Goal: Task Accomplishment & Management: Use online tool/utility

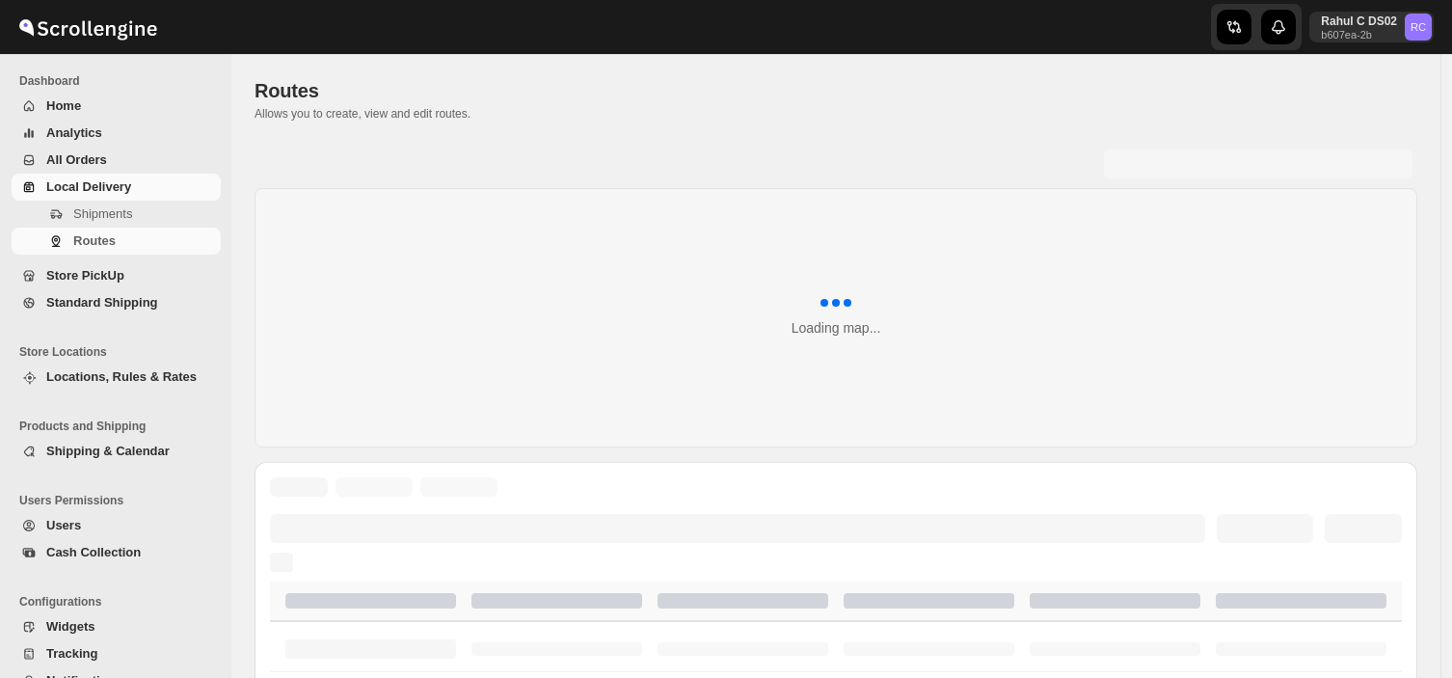
scroll to position [196, 0]
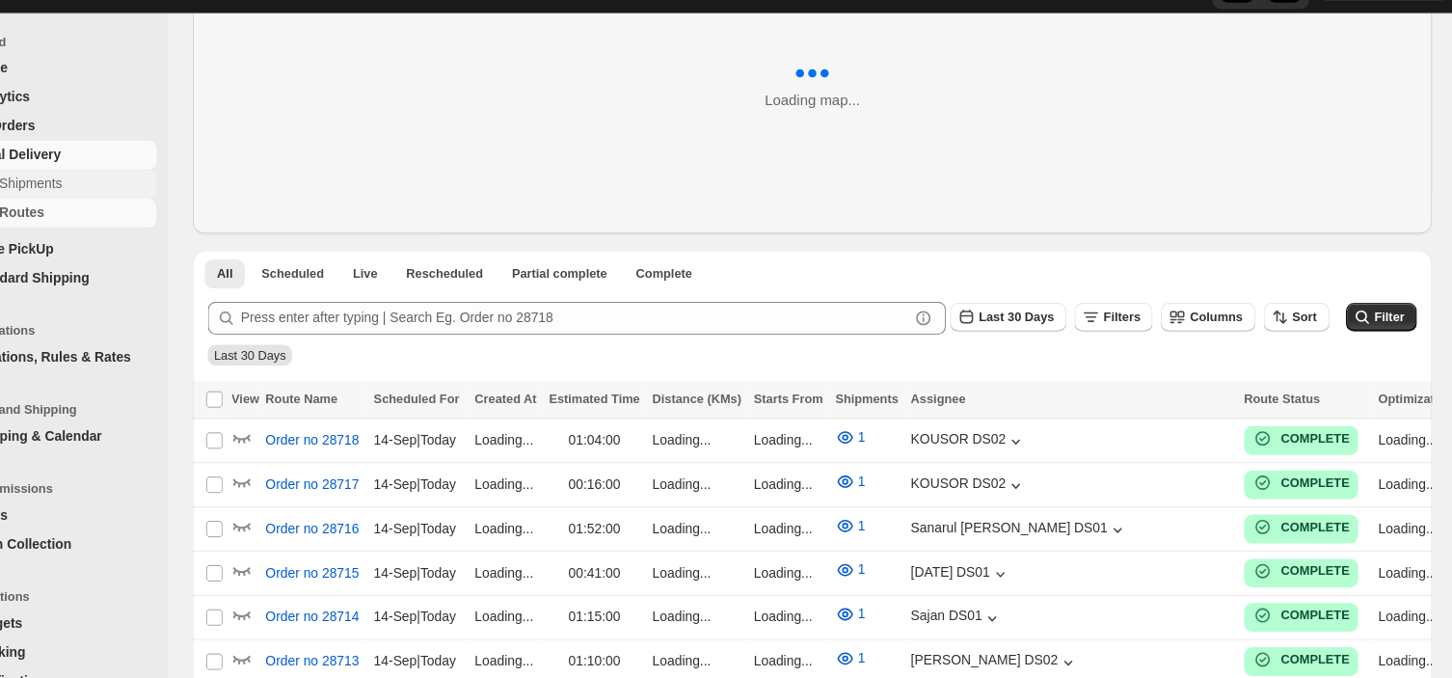
click at [158, 221] on span "Shipments" at bounding box center [145, 213] width 144 height 19
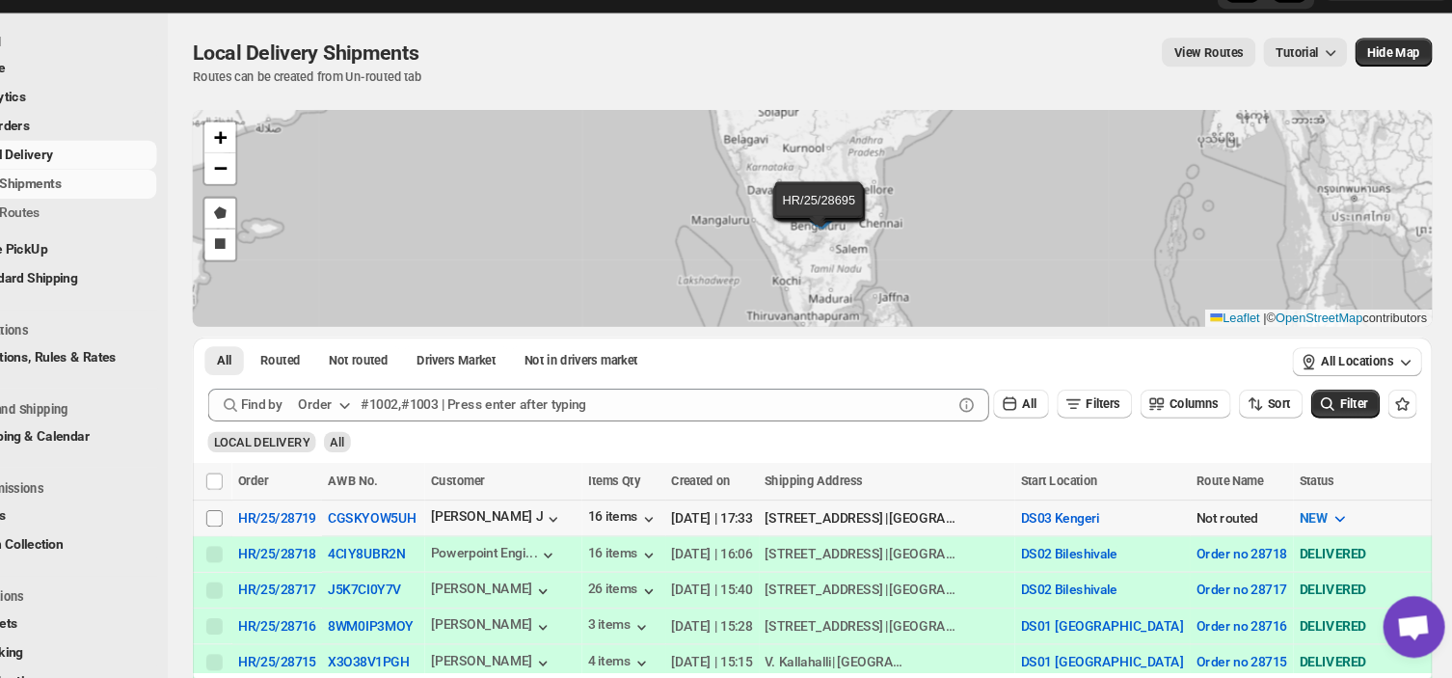
click at [276, 524] on input "Select shipment" at bounding box center [274, 527] width 15 height 15
checkbox input "true"
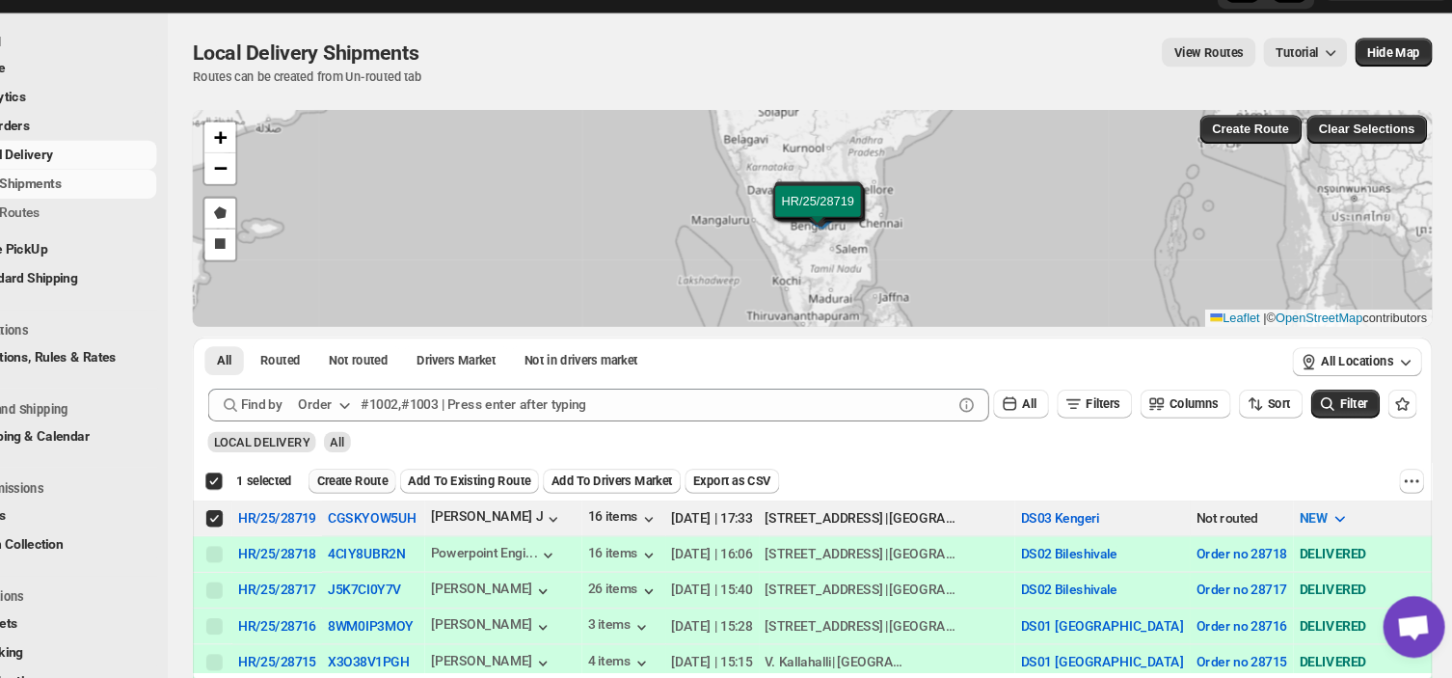
click at [387, 488] on span "Create Route" at bounding box center [404, 492] width 67 height 15
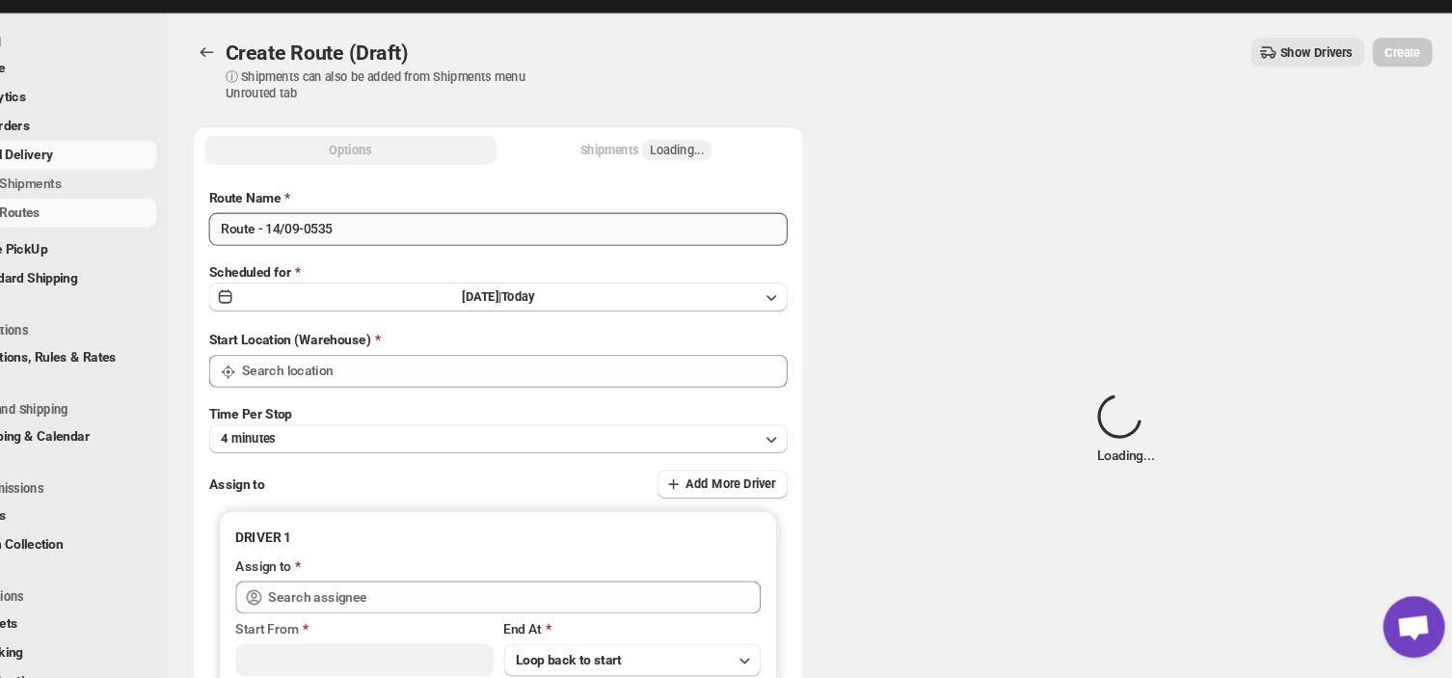
type input "DS03 Kengeri"
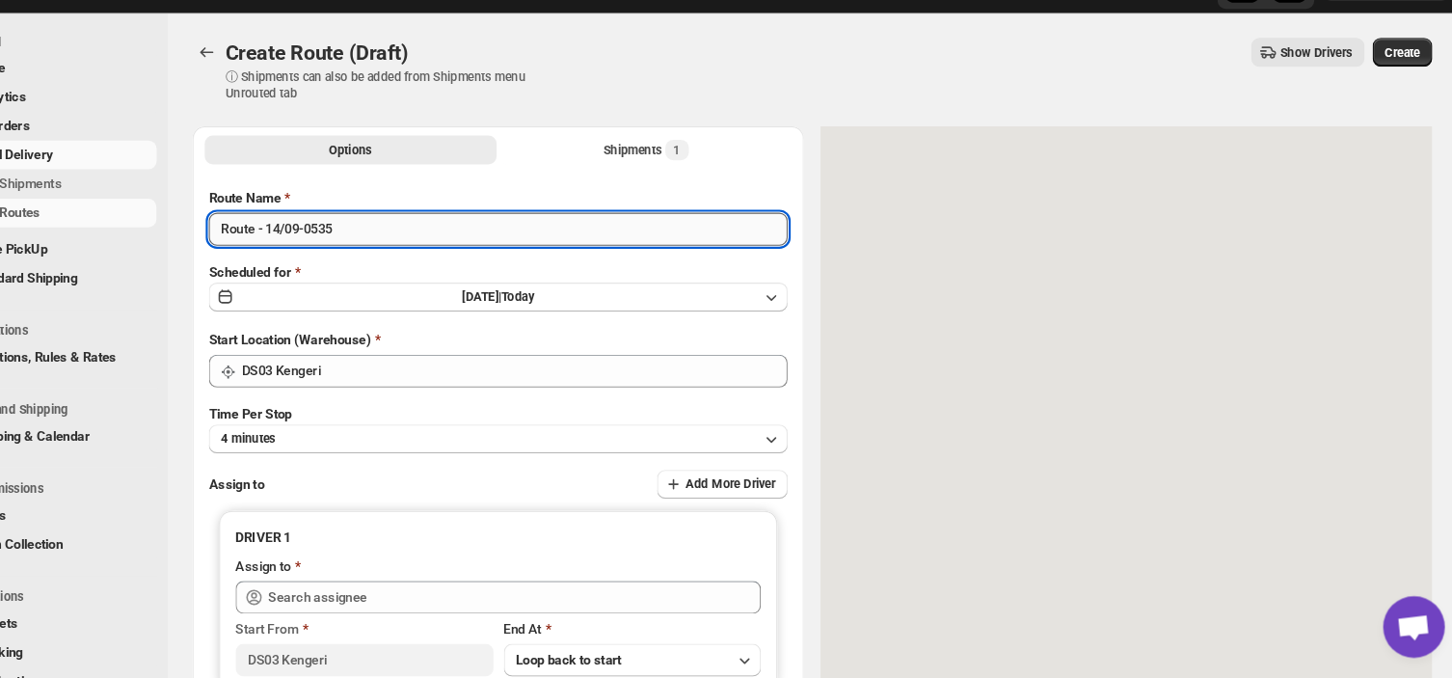
click at [401, 258] on input "Route - 14/09-0535" at bounding box center [541, 256] width 543 height 31
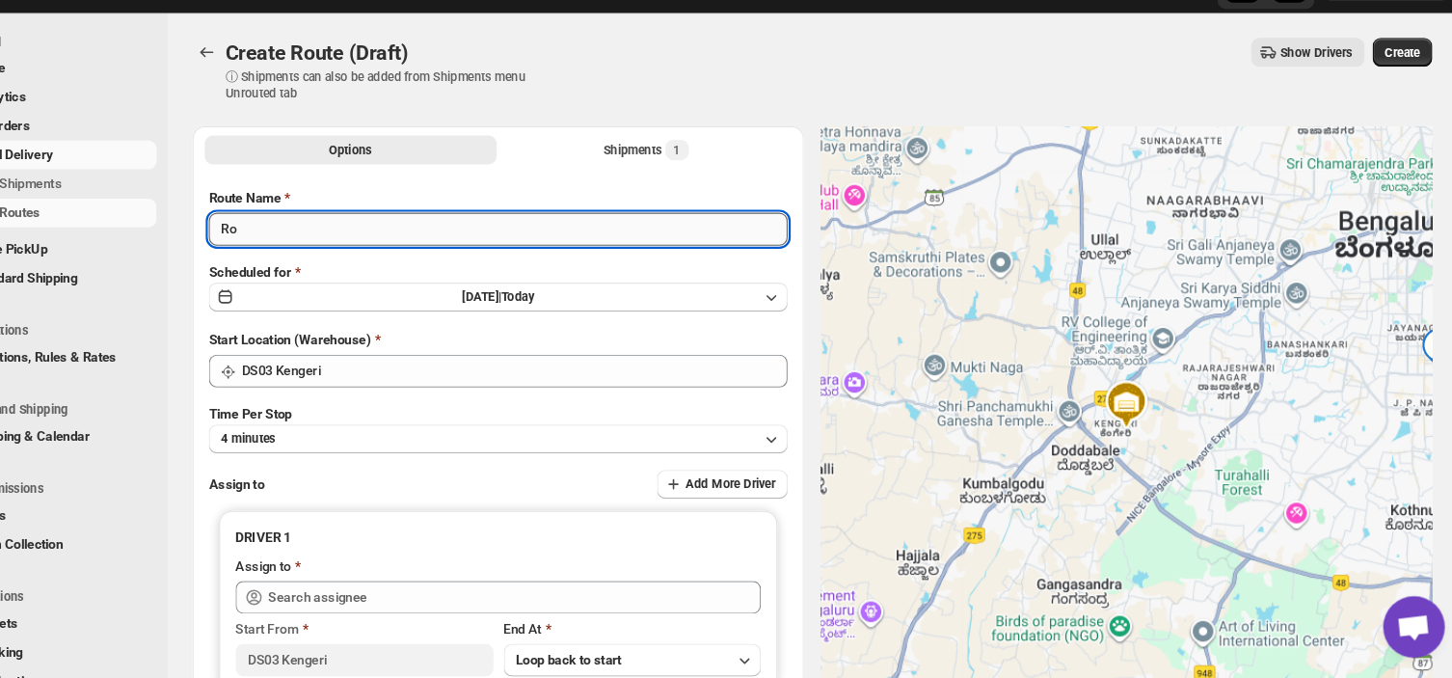
type input "R"
type input "Order no 28719"
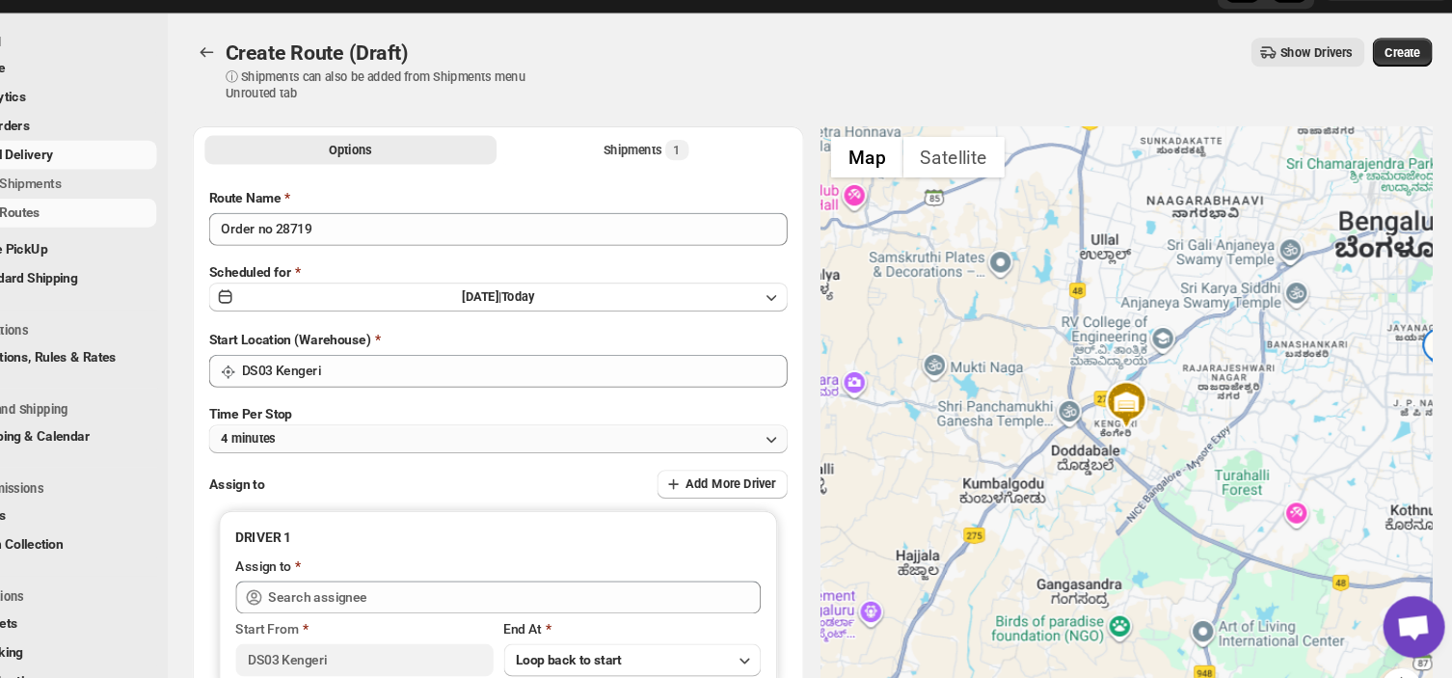
click at [389, 450] on button "4 minutes" at bounding box center [541, 453] width 543 height 27
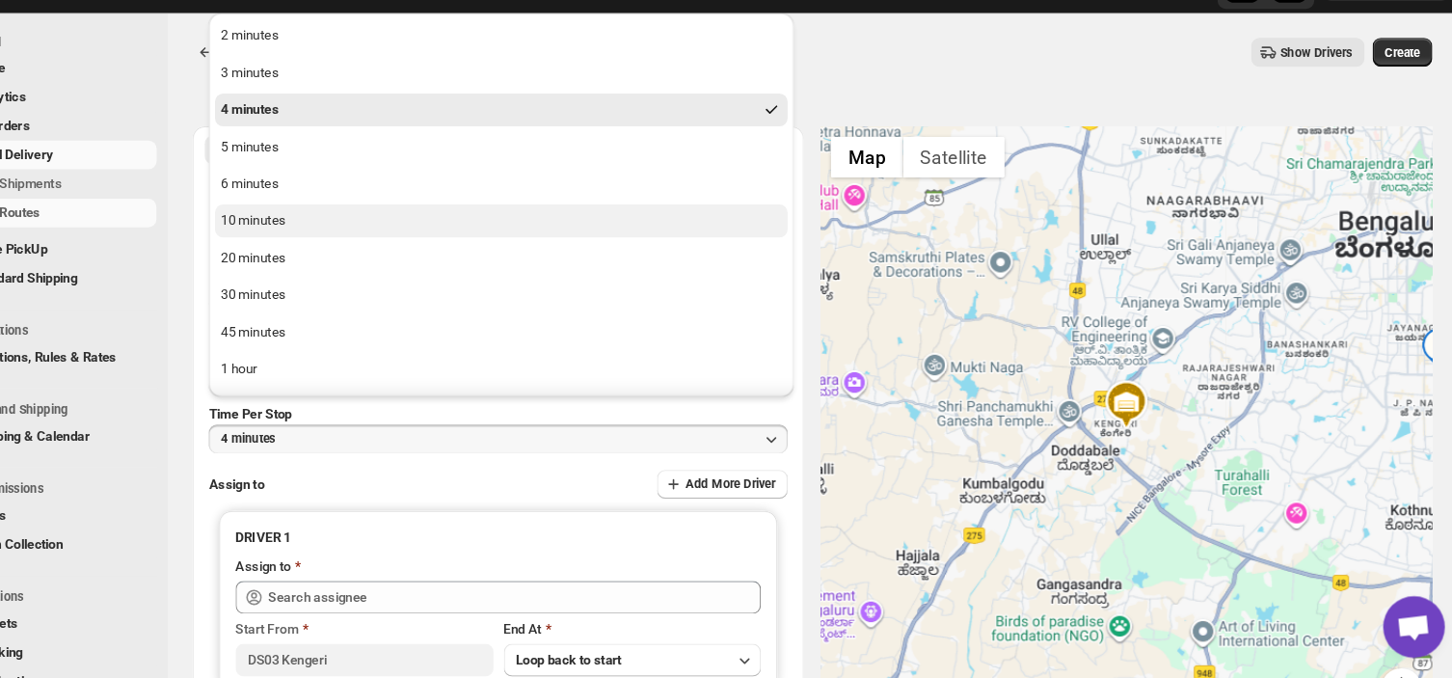
click at [327, 244] on div "10 minutes" at bounding box center [312, 248] width 61 height 19
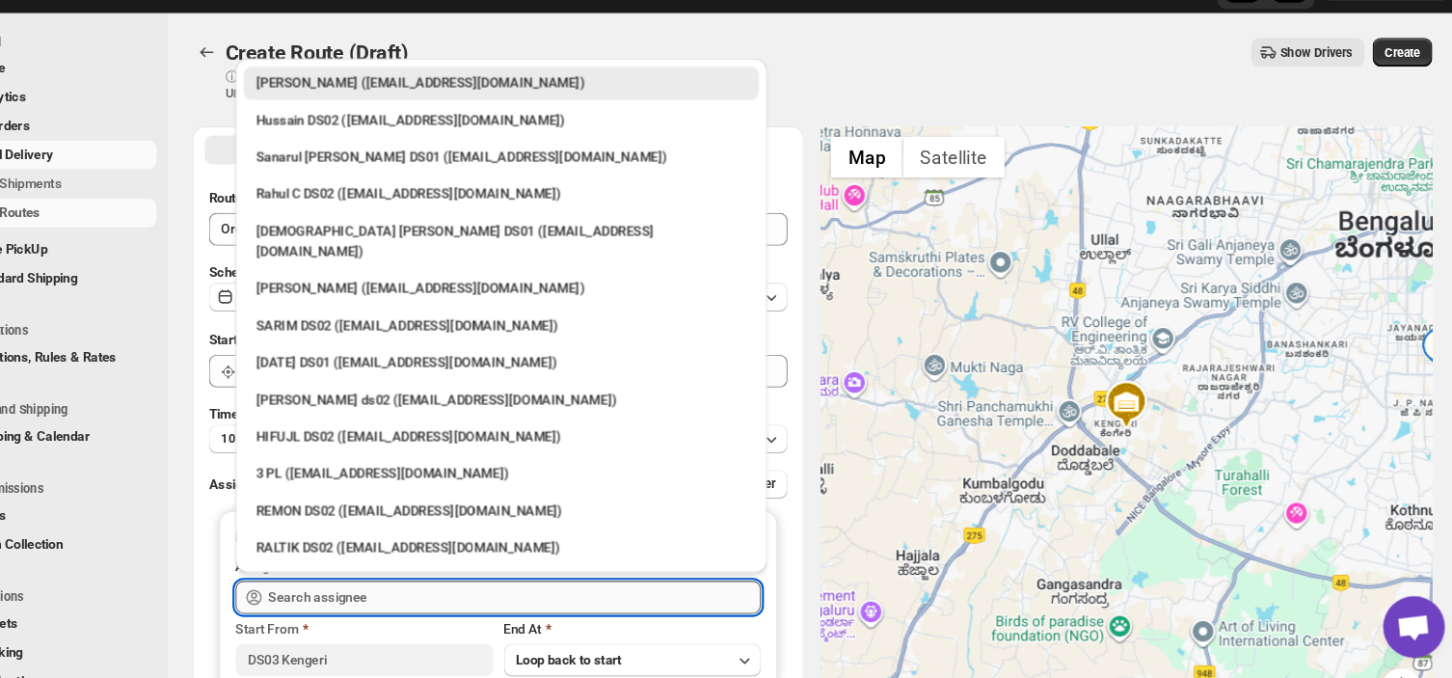
click at [430, 601] on input "text" at bounding box center [557, 601] width 462 height 31
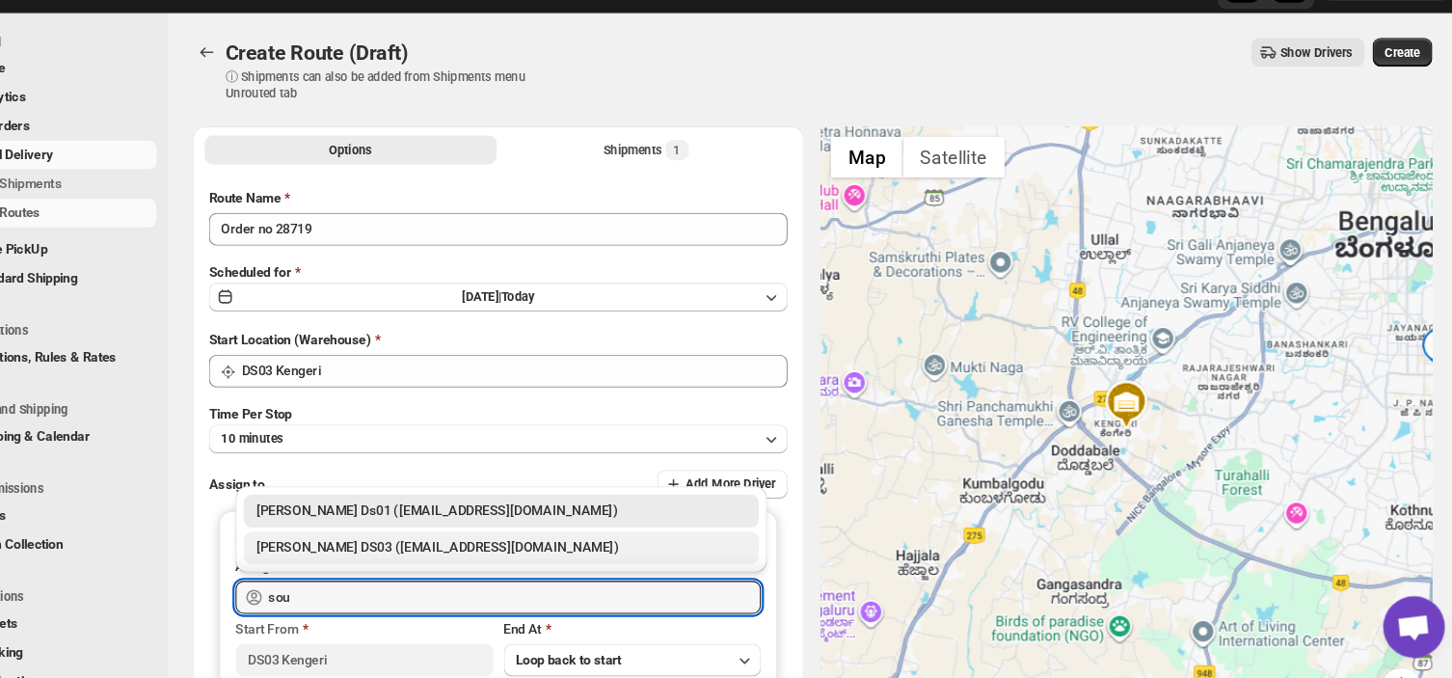
click at [459, 551] on div "[PERSON_NAME] DS03 ([EMAIL_ADDRESS][DOMAIN_NAME])" at bounding box center [544, 555] width 460 height 19
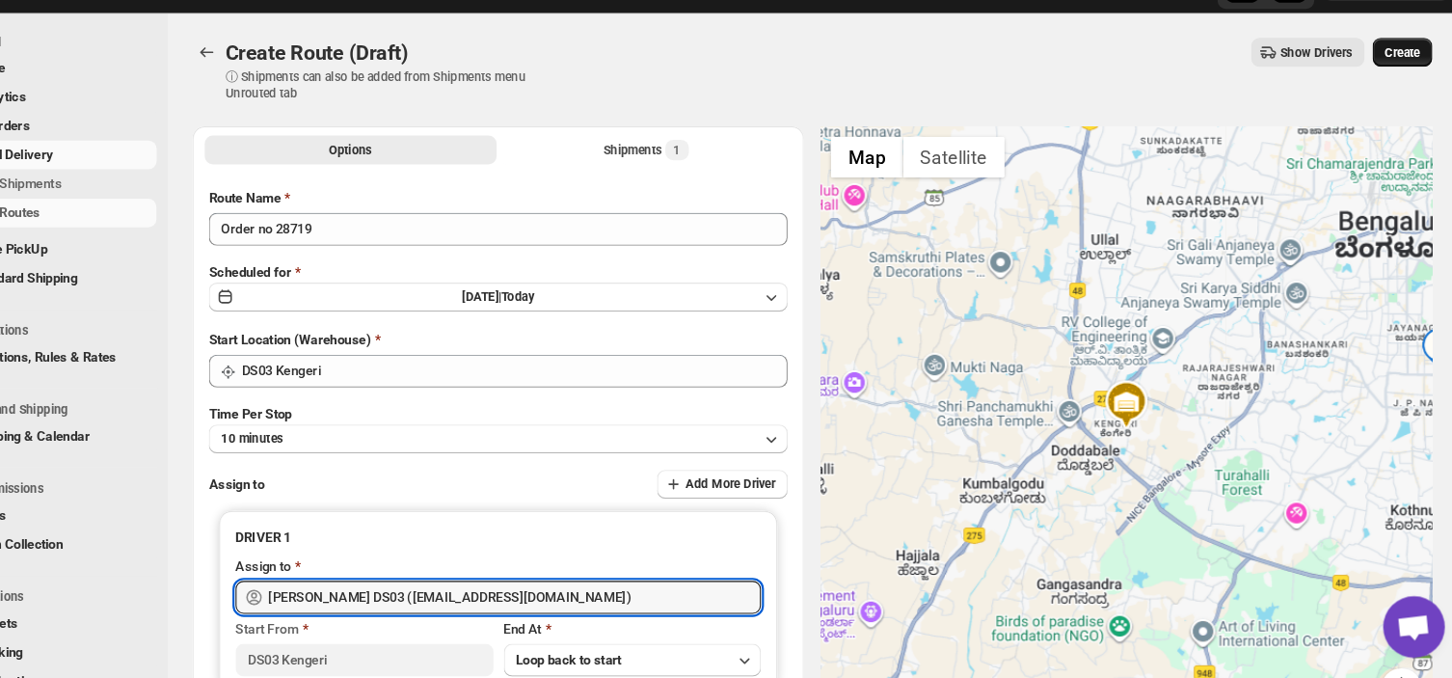
type input "[PERSON_NAME] DS03 ([EMAIL_ADDRESS][DOMAIN_NAME])"
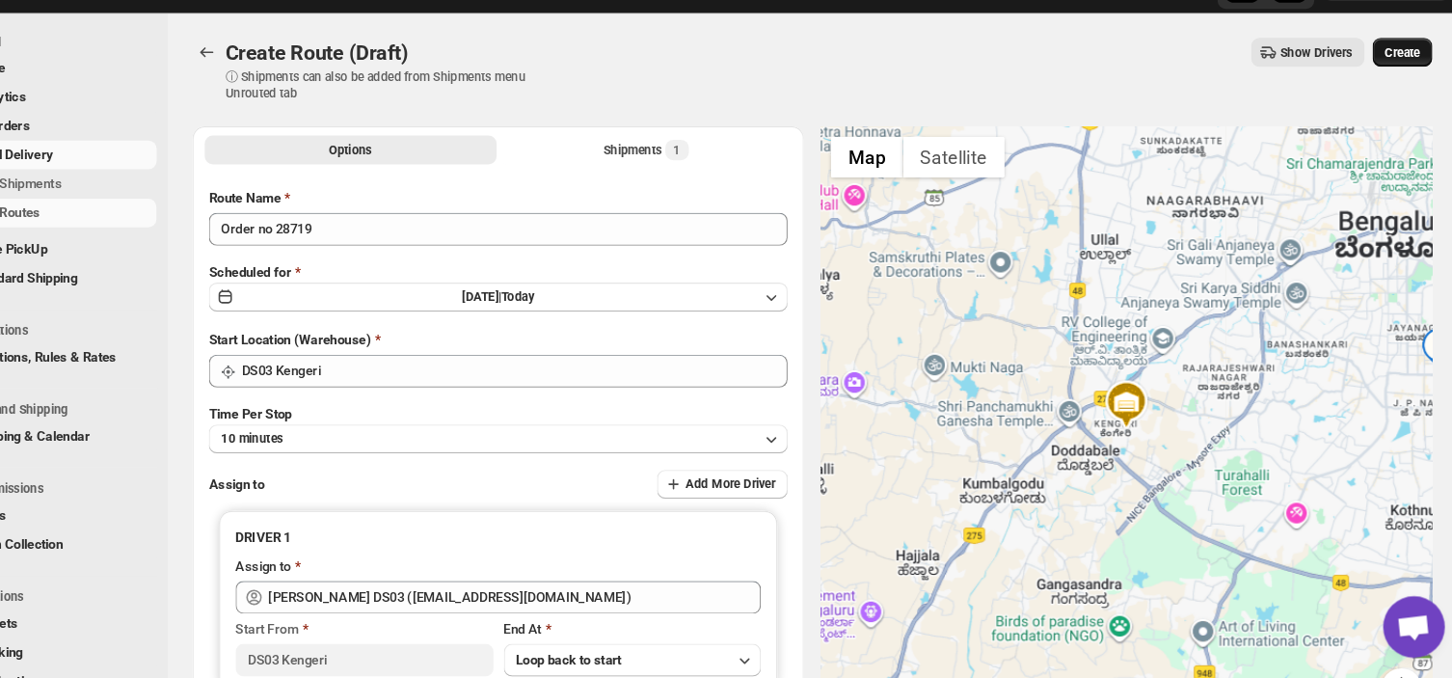
click at [1406, 89] on span "Create" at bounding box center [1389, 90] width 33 height 15
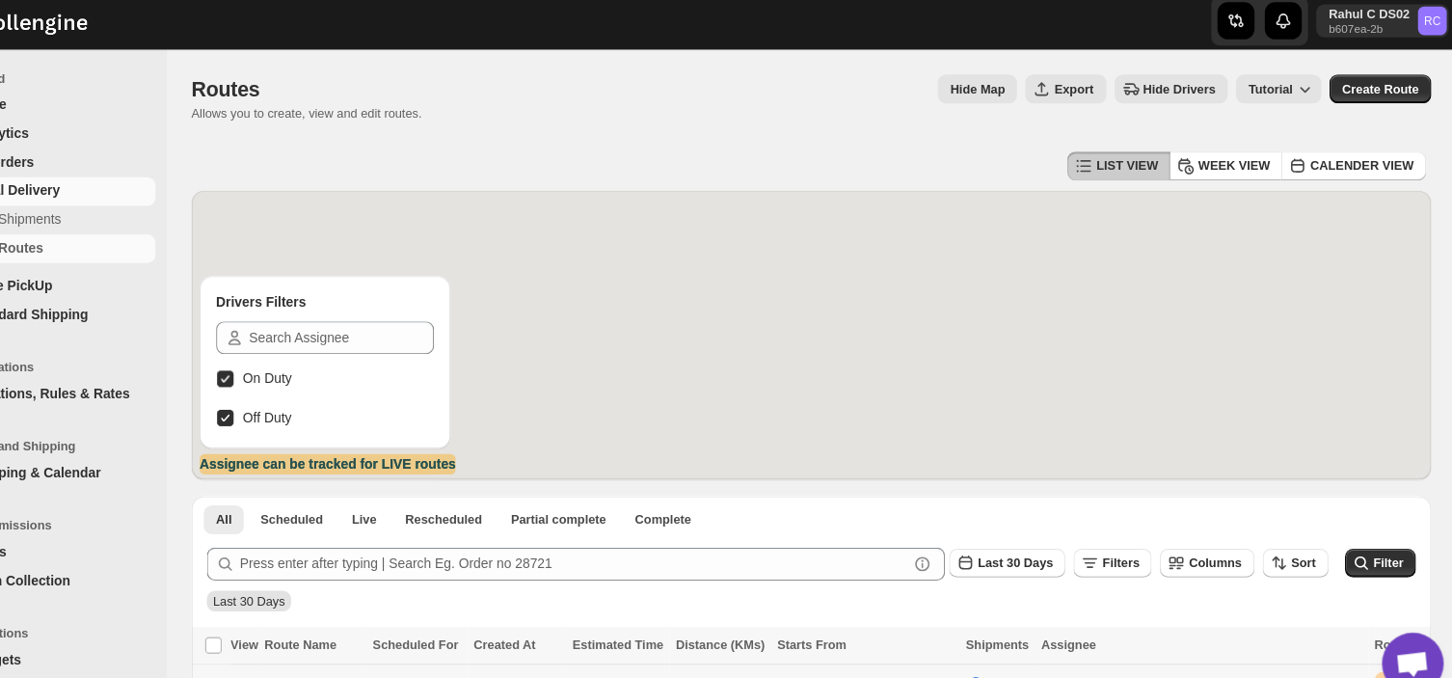
scroll to position [125, 0]
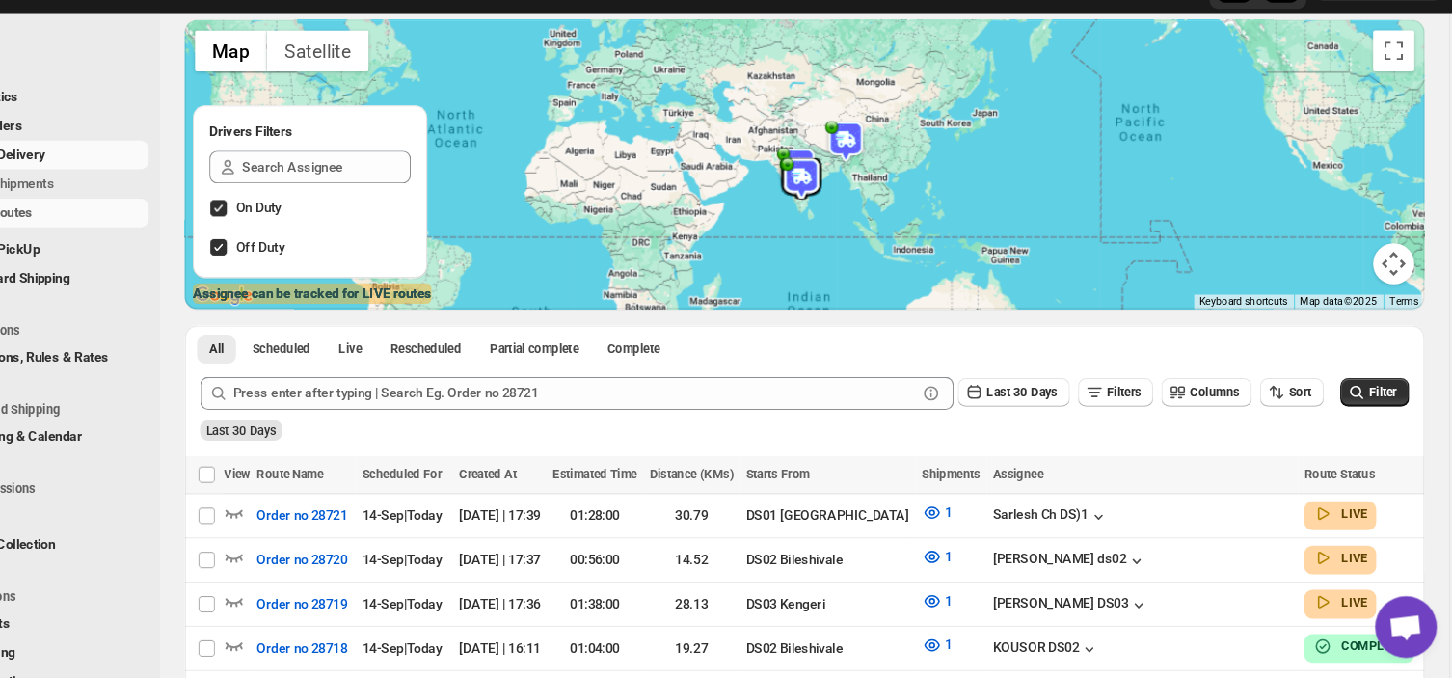
click at [838, 207] on img at bounding box center [833, 209] width 39 height 39
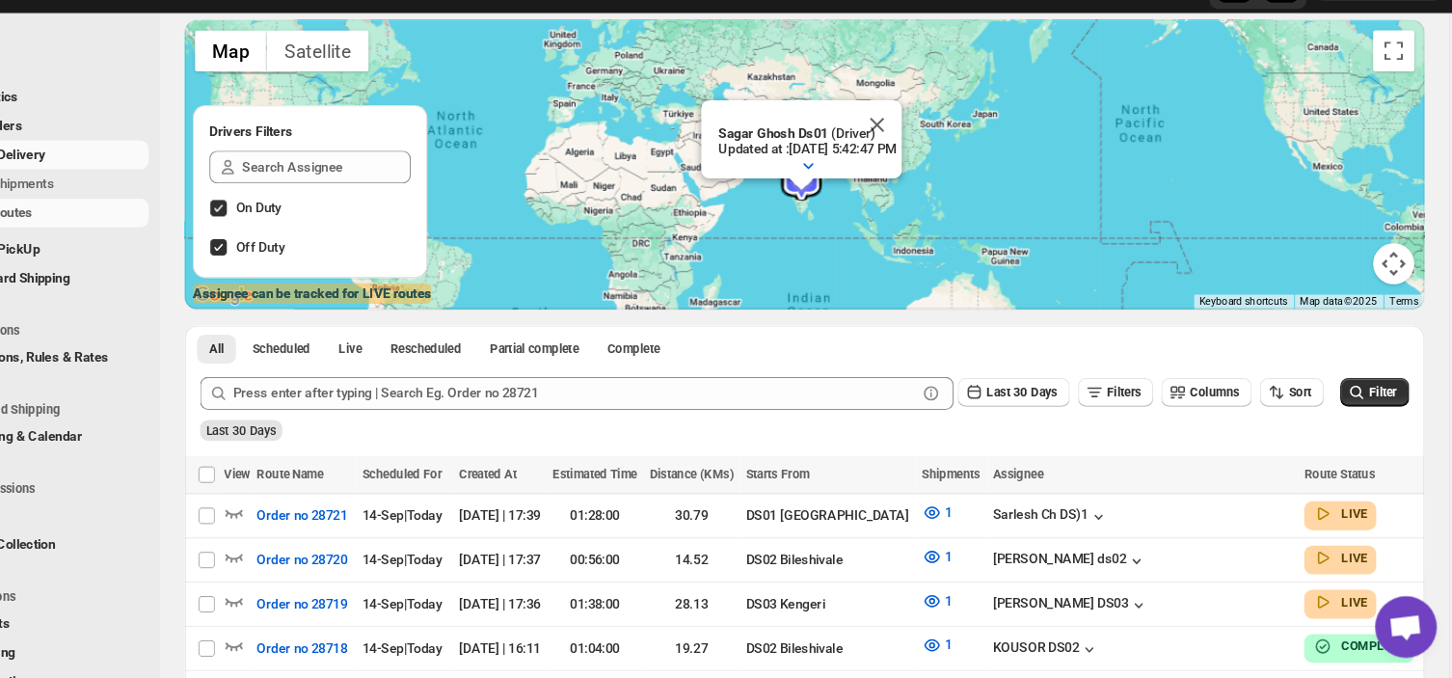
click at [842, 216] on div at bounding box center [834, 215] width 24 height 12
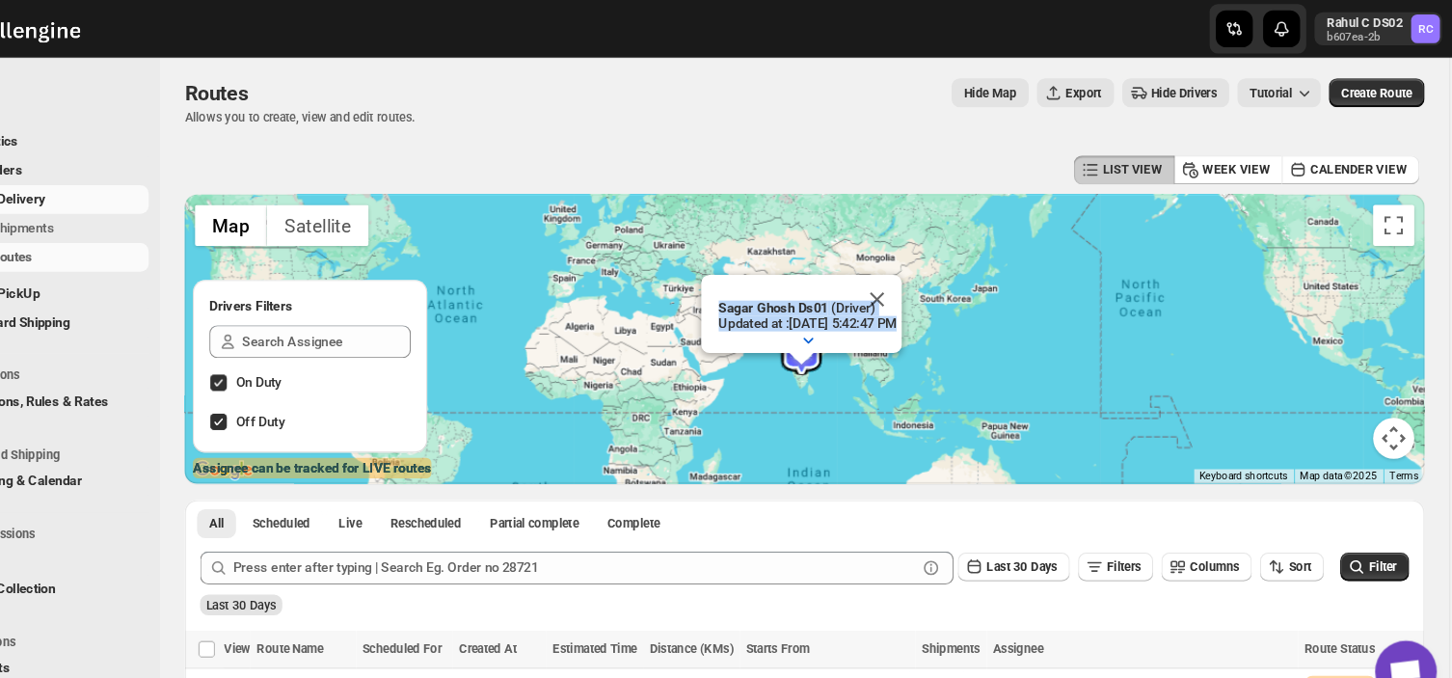
scroll to position [0, 0]
